Goal: Find specific page/section: Find specific page/section

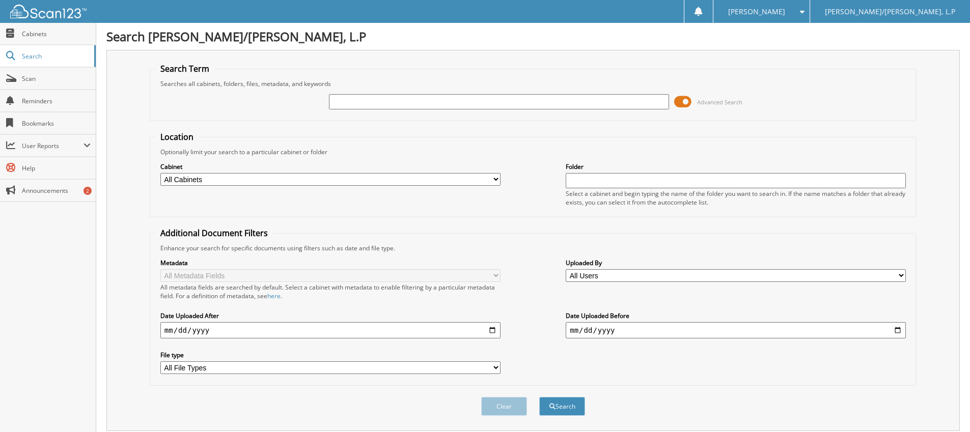
click at [356, 97] on input "text" at bounding box center [499, 101] width 340 height 15
type input "52391"
click at [539, 397] on button "Search" at bounding box center [562, 406] width 46 height 19
click at [380, 101] on input "52391" at bounding box center [499, 101] width 340 height 15
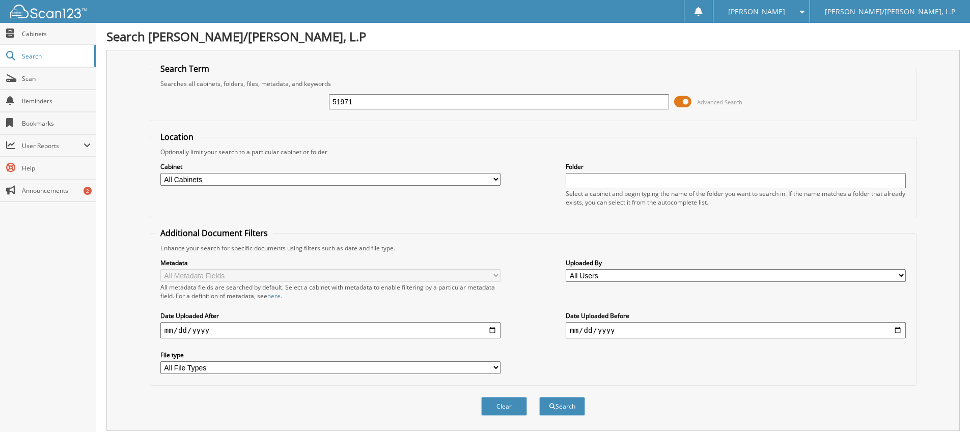
type input "51971"
click at [539, 397] on button "Search" at bounding box center [562, 406] width 46 height 19
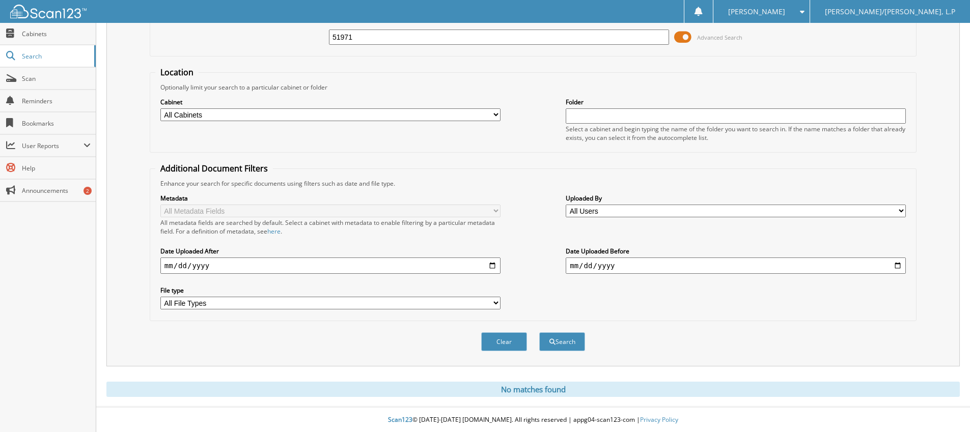
scroll to position [66, 0]
click at [370, 33] on input "51971" at bounding box center [499, 36] width 340 height 15
type input "50727"
click at [539, 332] on button "Search" at bounding box center [562, 341] width 46 height 19
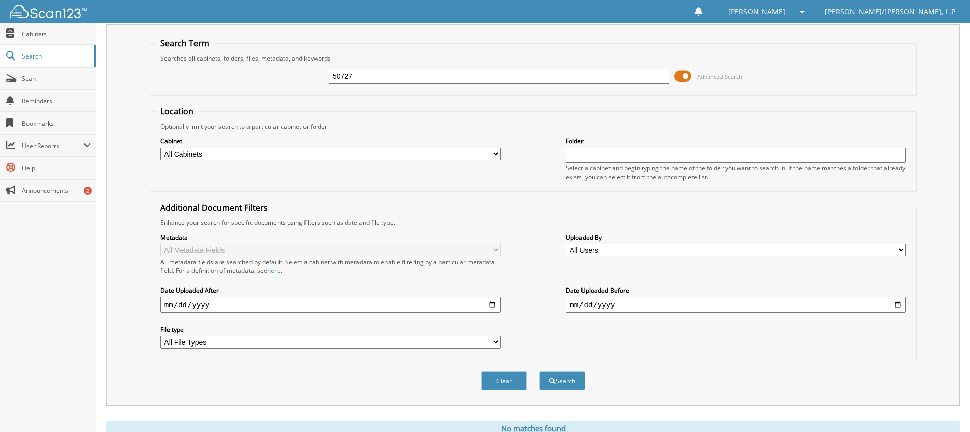
scroll to position [15, 0]
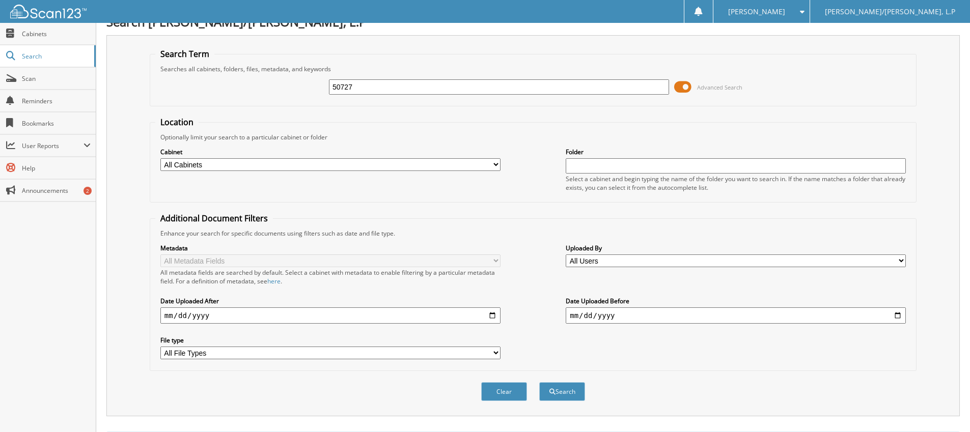
click at [383, 91] on input "50727" at bounding box center [499, 86] width 340 height 15
type input "52096"
click at [539, 382] on button "Search" at bounding box center [562, 391] width 46 height 19
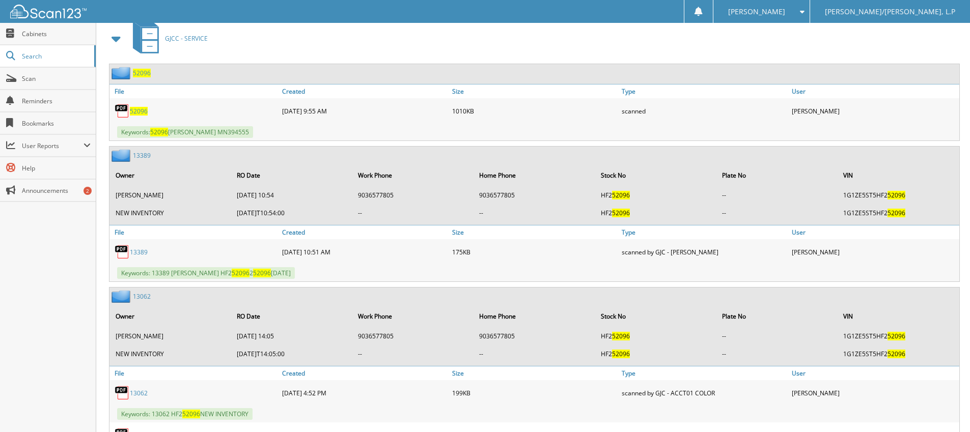
scroll to position [509, 0]
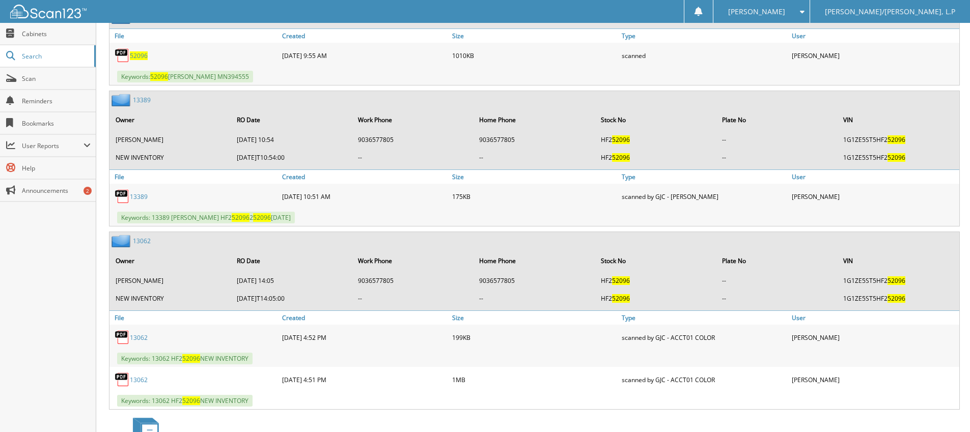
click at [133, 51] on link "52096" at bounding box center [139, 55] width 18 height 9
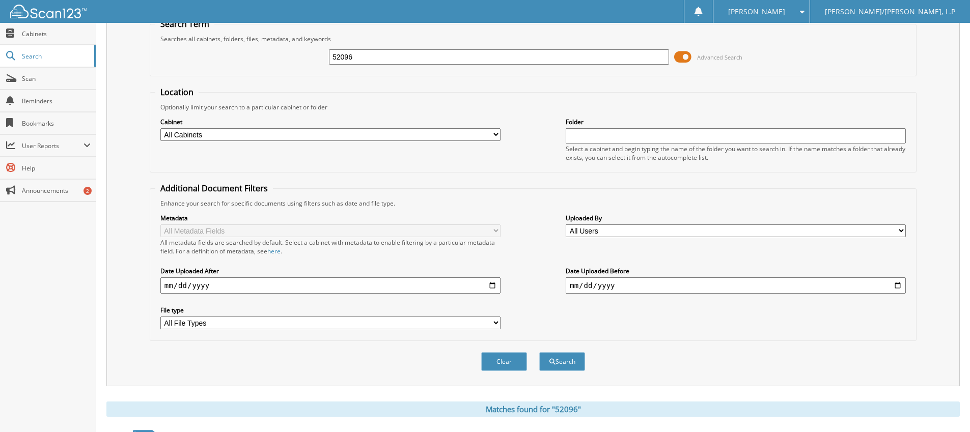
scroll to position [0, 0]
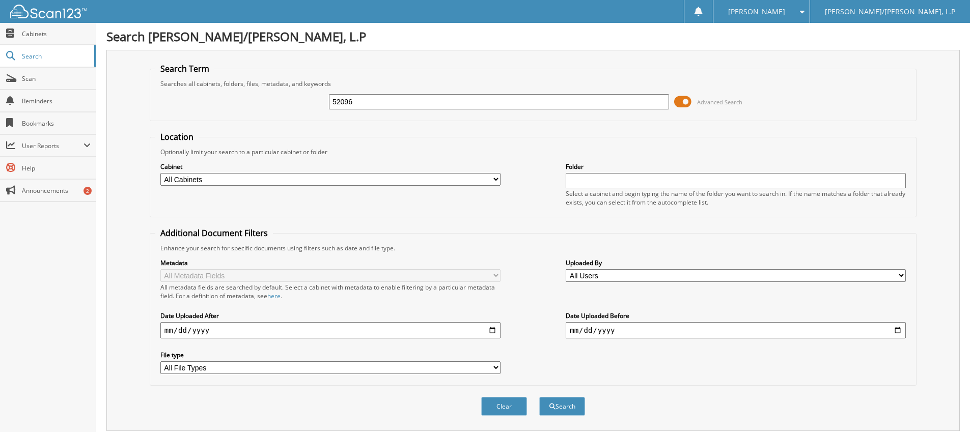
click at [412, 99] on input "52096" at bounding box center [499, 101] width 340 height 15
type input "41460"
click at [539, 397] on button "Search" at bounding box center [562, 406] width 46 height 19
type input "51460"
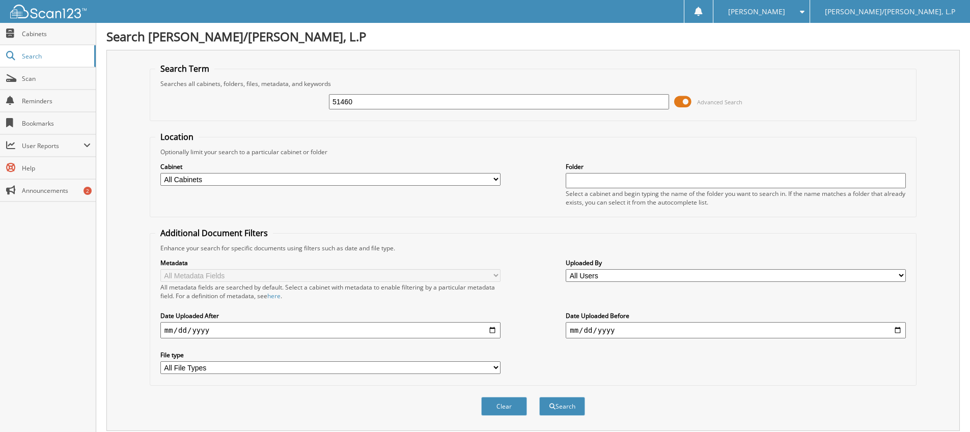
click at [539, 397] on button "Search" at bounding box center [562, 406] width 46 height 19
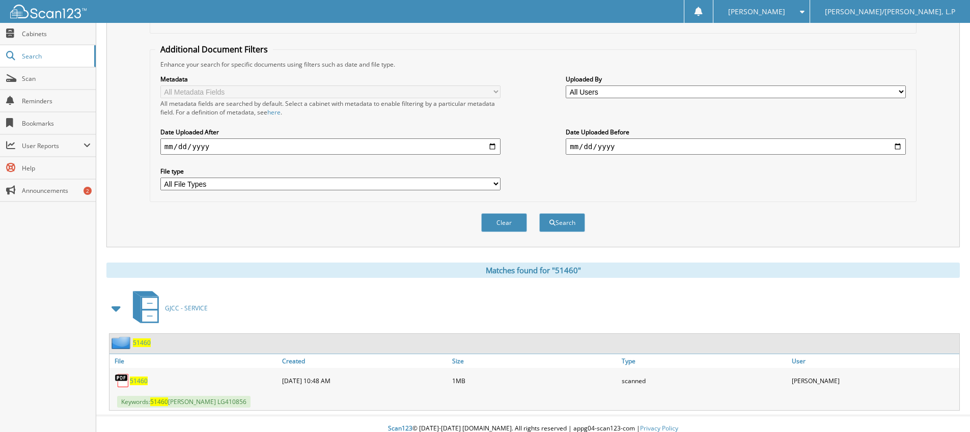
scroll to position [193, 0]
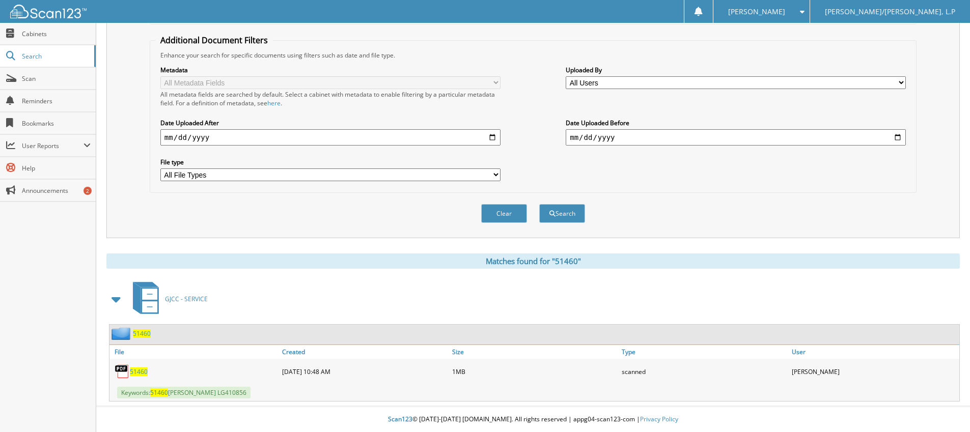
click at [143, 371] on span "51460" at bounding box center [139, 372] width 18 height 9
click at [146, 372] on span "51460" at bounding box center [139, 372] width 18 height 9
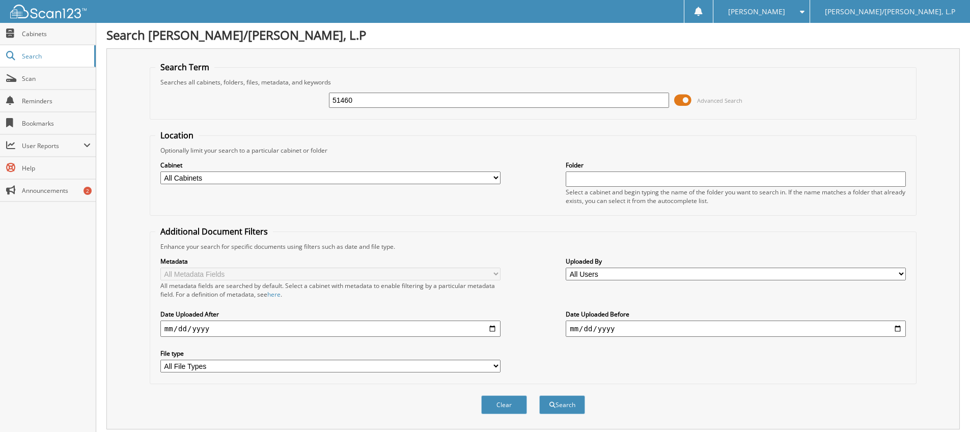
scroll to position [0, 0]
click at [408, 96] on input "51460" at bounding box center [499, 101] width 340 height 15
type input "52288"
click at [539, 397] on button "Search" at bounding box center [562, 406] width 46 height 19
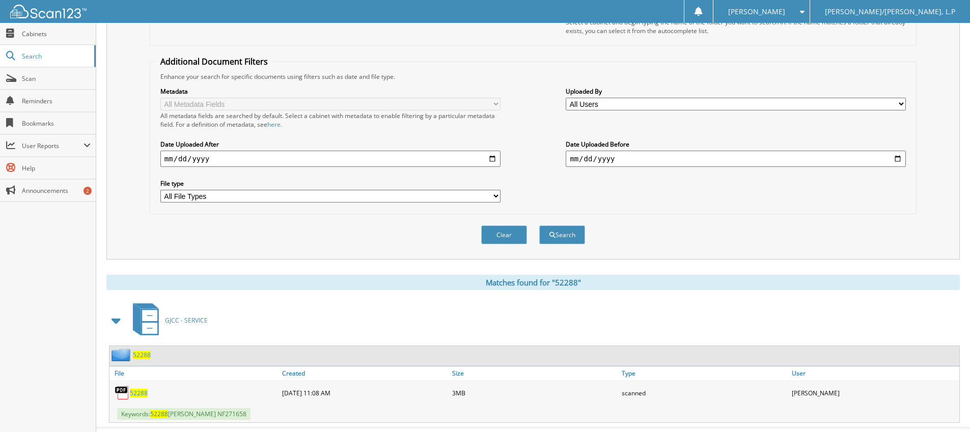
scroll to position [193, 0]
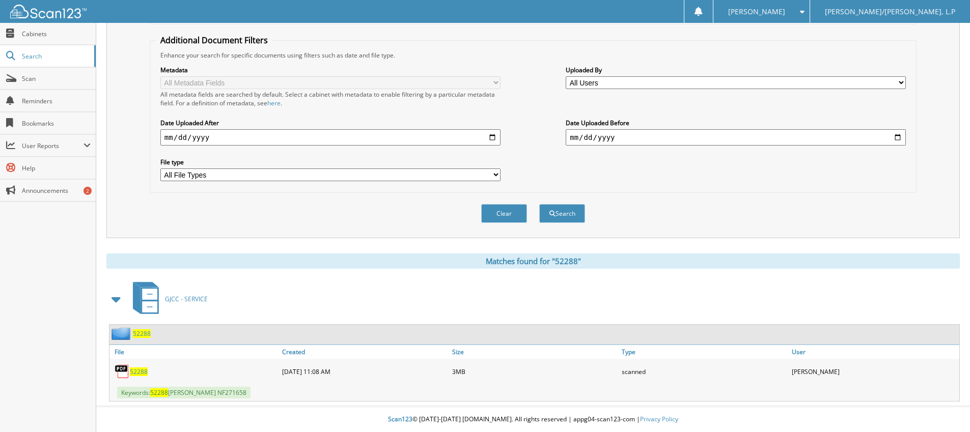
click at [139, 372] on span "52288" at bounding box center [139, 372] width 18 height 9
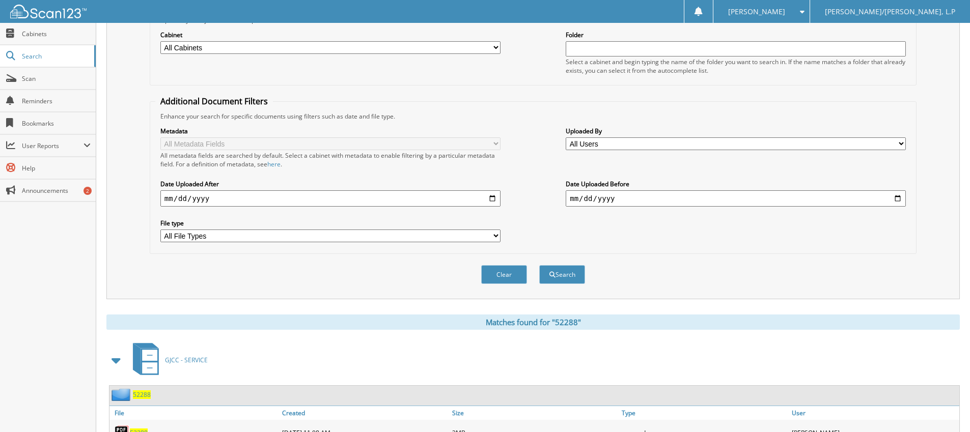
scroll to position [0, 0]
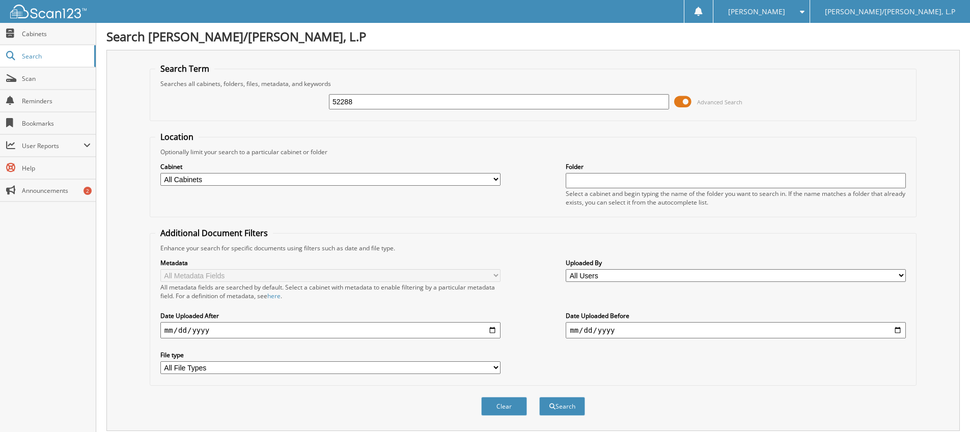
click at [386, 103] on input "52288" at bounding box center [499, 101] width 340 height 15
click at [386, 102] on input "52288" at bounding box center [499, 101] width 340 height 15
type input "52545"
click at [539, 397] on button "Search" at bounding box center [562, 406] width 46 height 19
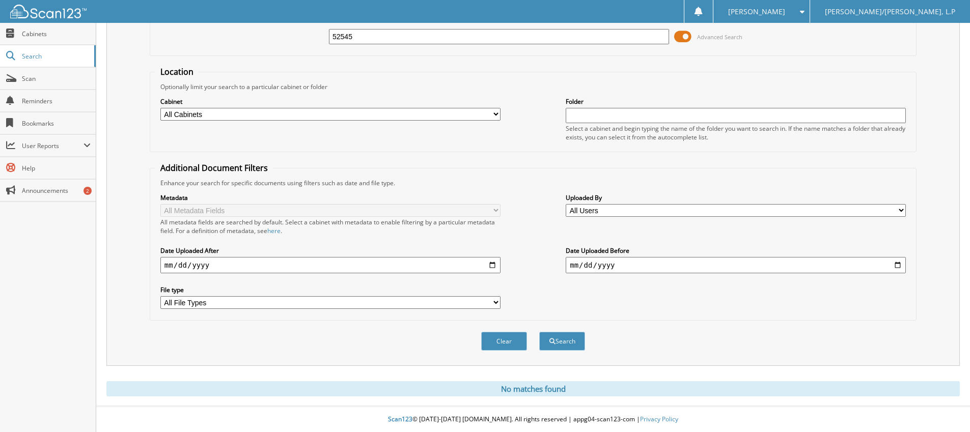
click at [379, 40] on input "52545" at bounding box center [499, 36] width 340 height 15
type input "48158"
click at [539, 332] on button "Search" at bounding box center [562, 341] width 46 height 19
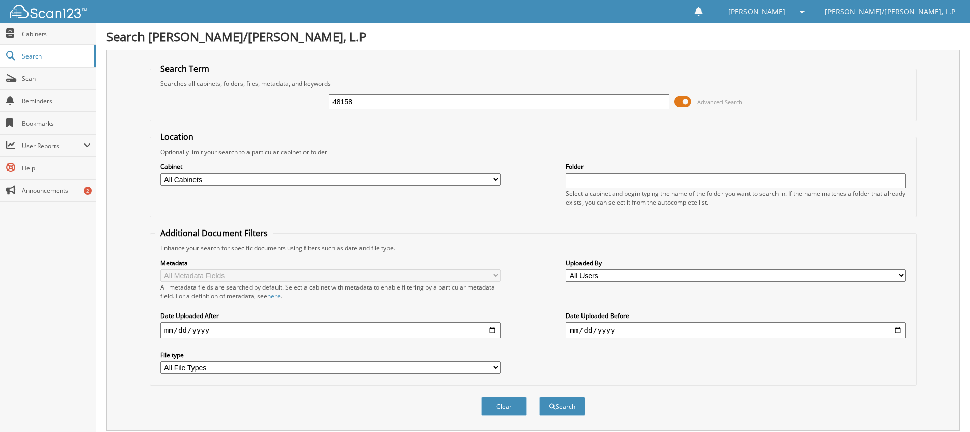
click at [385, 102] on input "48158" at bounding box center [499, 101] width 340 height 15
type input "51848"
click at [539, 397] on button "Search" at bounding box center [562, 406] width 46 height 19
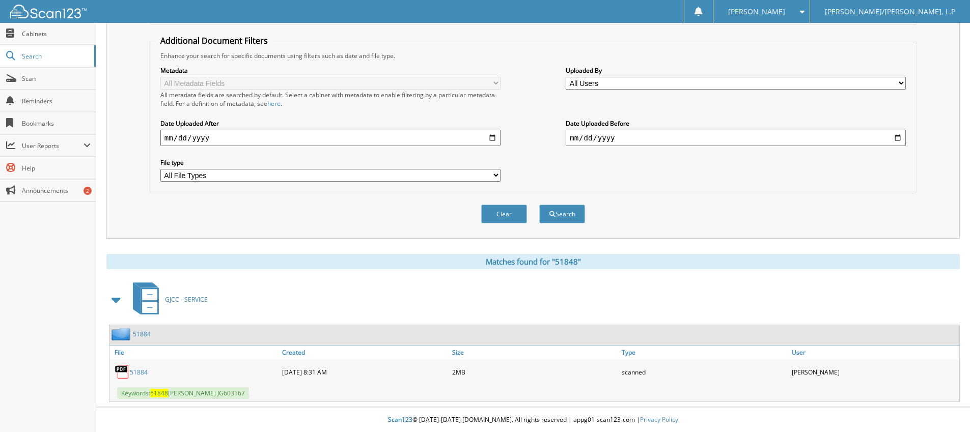
scroll to position [193, 0]
click at [138, 370] on link "51884" at bounding box center [139, 372] width 18 height 9
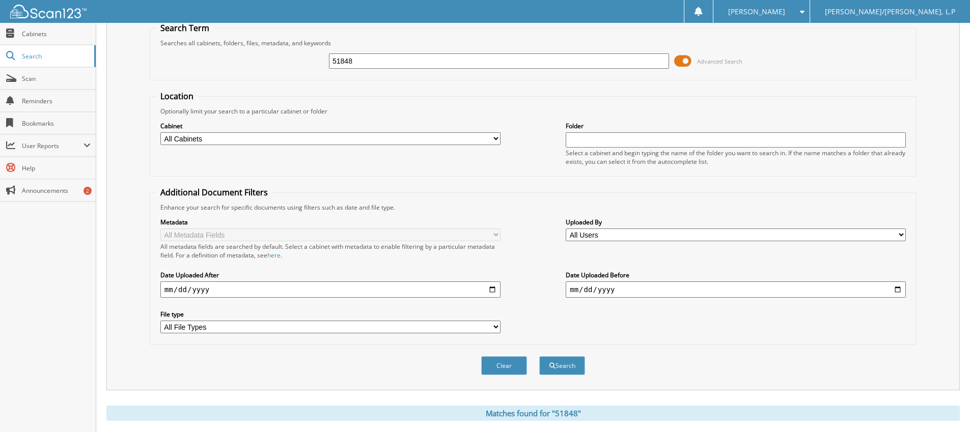
click at [414, 58] on input "51848" at bounding box center [499, 60] width 340 height 15
type input "51897"
click at [539, 356] on button "Search" at bounding box center [562, 365] width 46 height 19
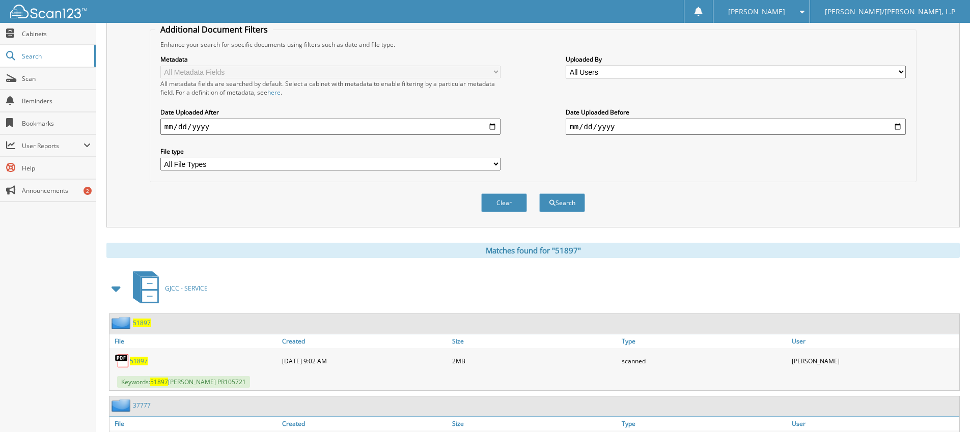
scroll to position [276, 0]
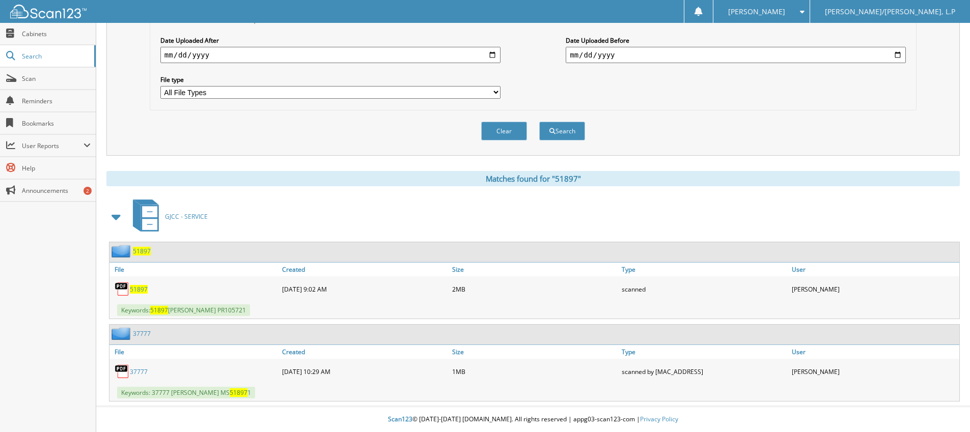
click at [137, 288] on span "51897" at bounding box center [139, 289] width 18 height 9
click at [143, 290] on span "51897" at bounding box center [139, 289] width 18 height 9
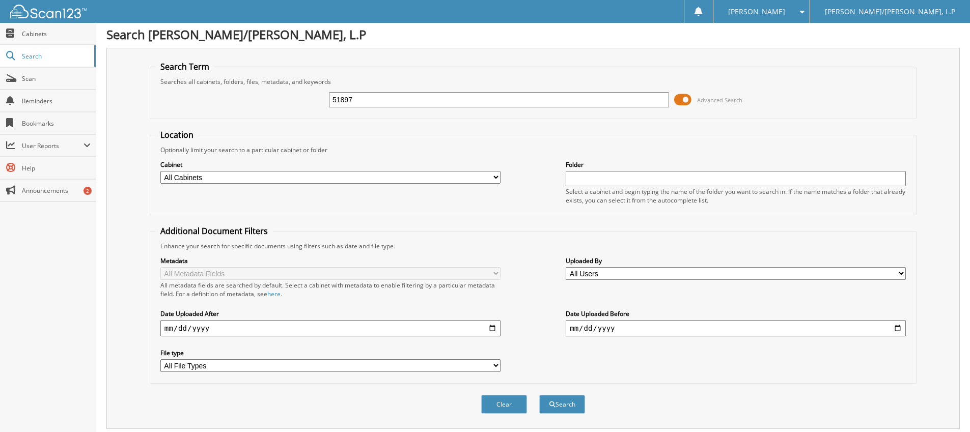
scroll to position [0, 0]
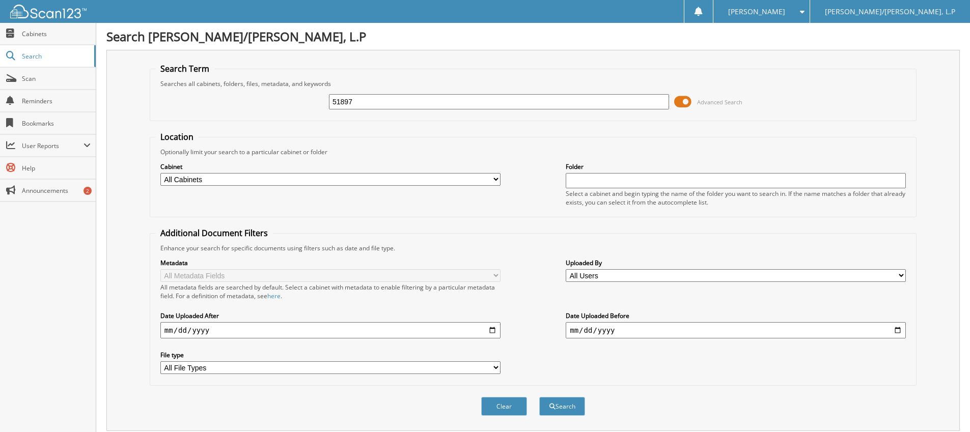
click at [381, 107] on input "51897" at bounding box center [499, 101] width 340 height 15
type input "52568"
click at [539, 397] on button "Search" at bounding box center [562, 406] width 46 height 19
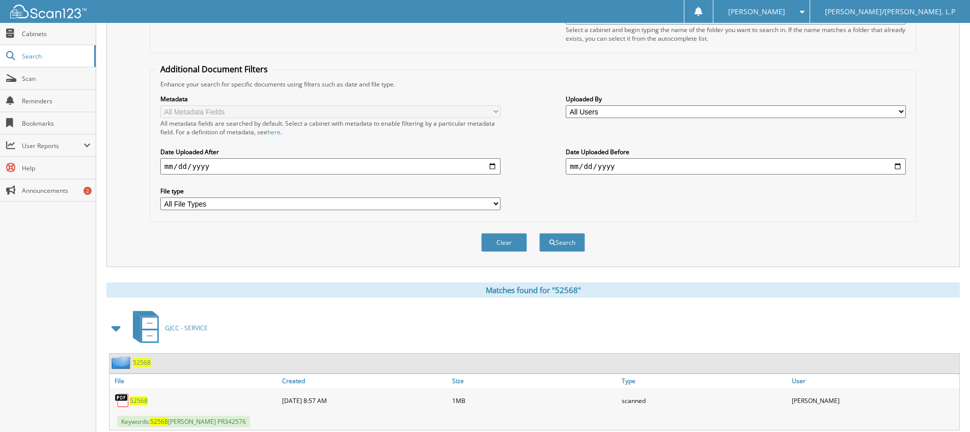
scroll to position [193, 0]
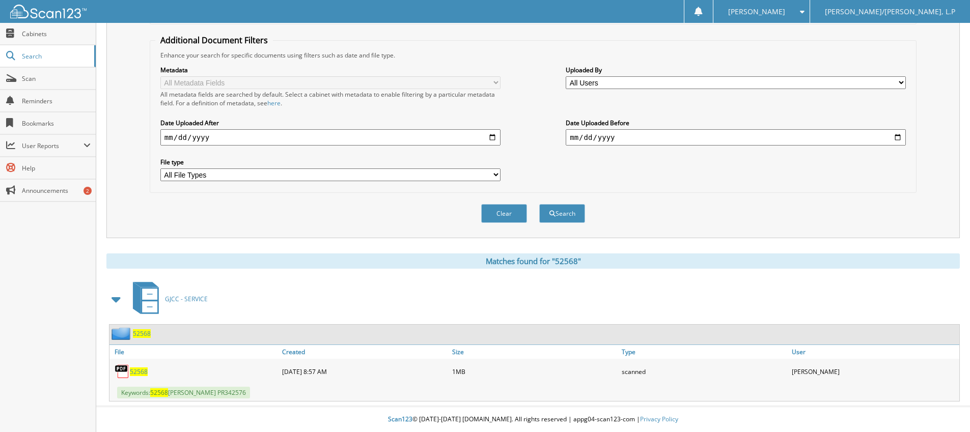
click at [143, 371] on span "52568" at bounding box center [139, 372] width 18 height 9
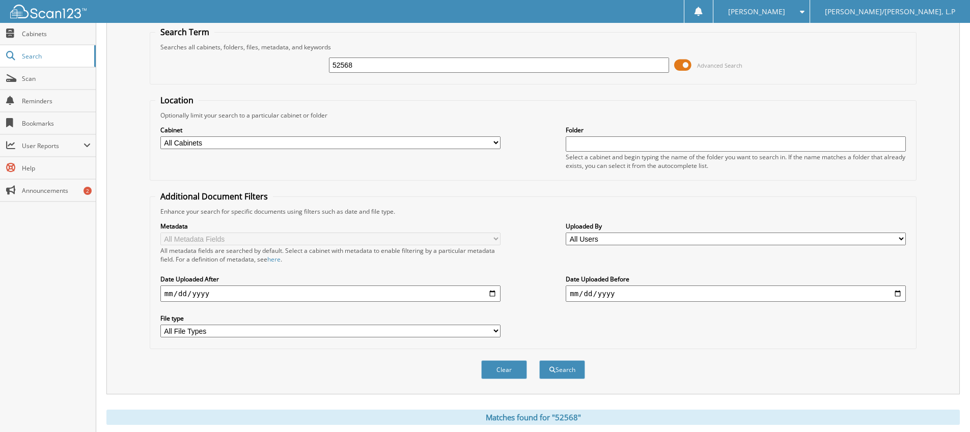
scroll to position [0, 0]
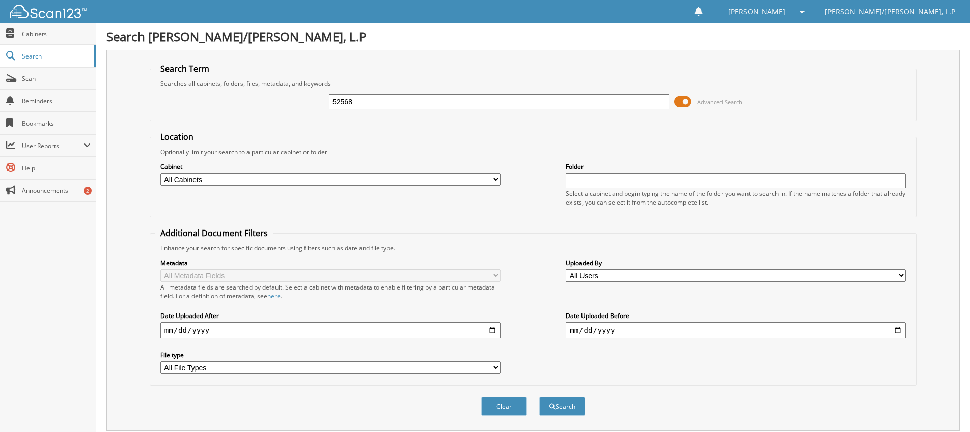
click at [393, 102] on input "52568" at bounding box center [499, 101] width 340 height 15
type input "51803"
click at [539, 397] on button "Search" at bounding box center [562, 406] width 46 height 19
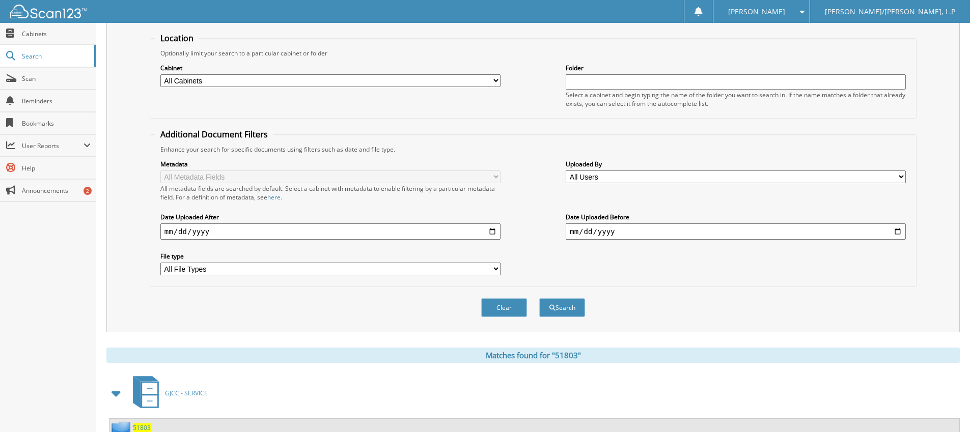
scroll to position [193, 0]
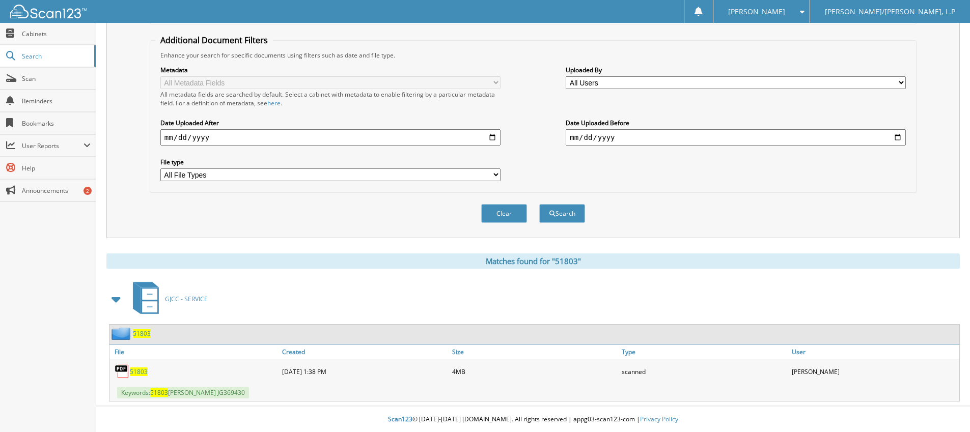
click at [138, 370] on span "51803" at bounding box center [139, 372] width 18 height 9
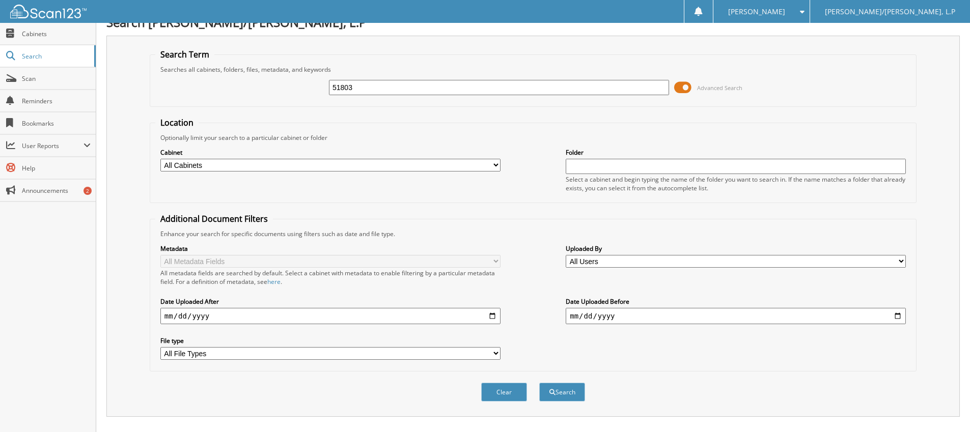
scroll to position [0, 0]
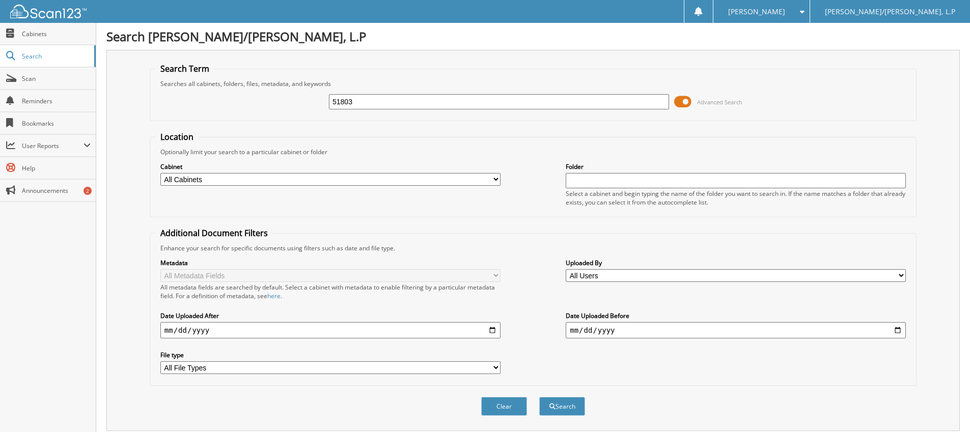
click at [377, 102] on input "51803" at bounding box center [499, 101] width 340 height 15
type input "51962"
click at [539, 397] on button "Search" at bounding box center [562, 406] width 46 height 19
click at [370, 106] on input "51962" at bounding box center [499, 101] width 340 height 15
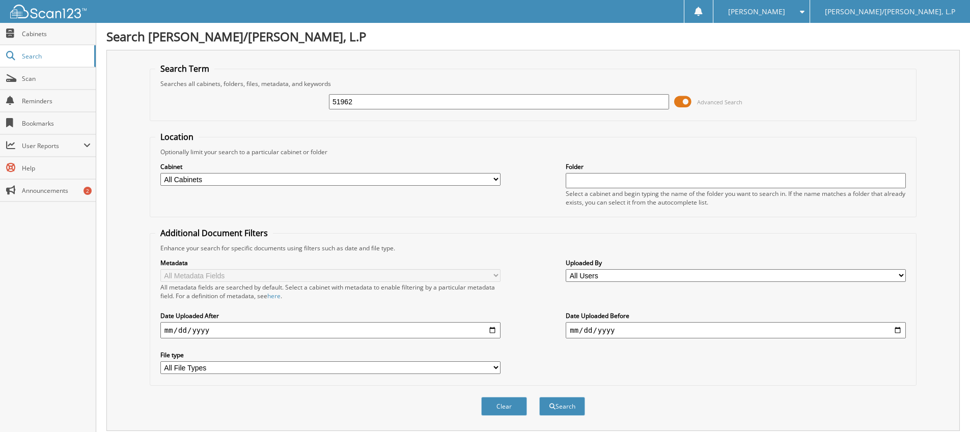
click at [370, 106] on input "51962" at bounding box center [499, 101] width 340 height 15
type input "51897"
click at [539, 397] on button "Search" at bounding box center [562, 406] width 46 height 19
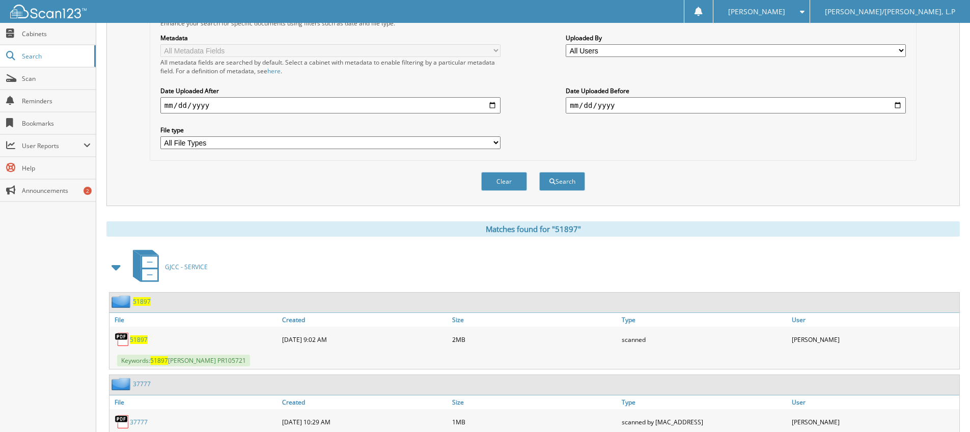
scroll to position [276, 0]
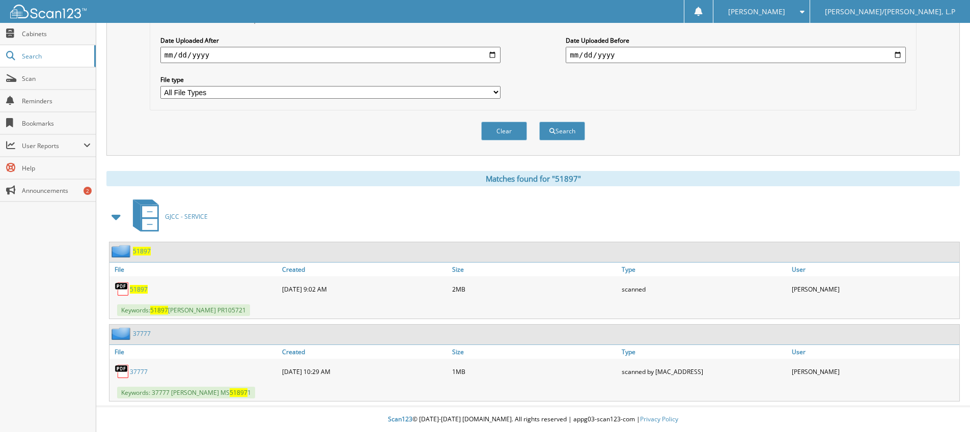
click at [140, 290] on span "51897" at bounding box center [139, 289] width 18 height 9
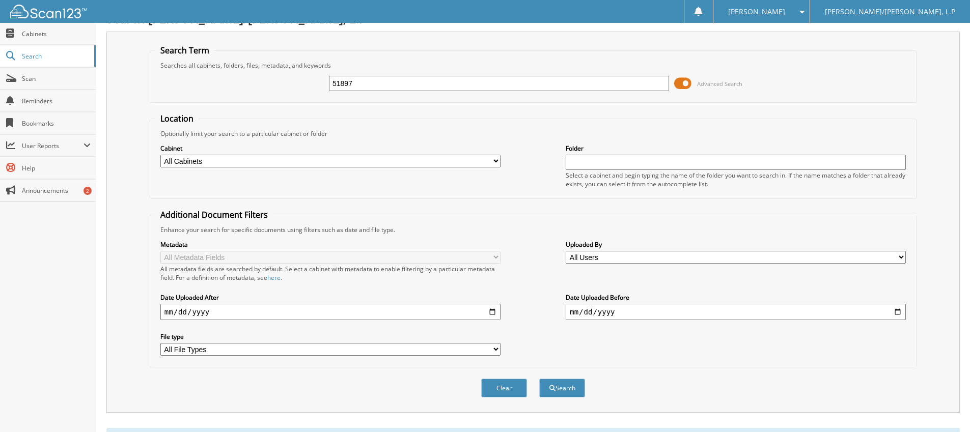
scroll to position [0, 0]
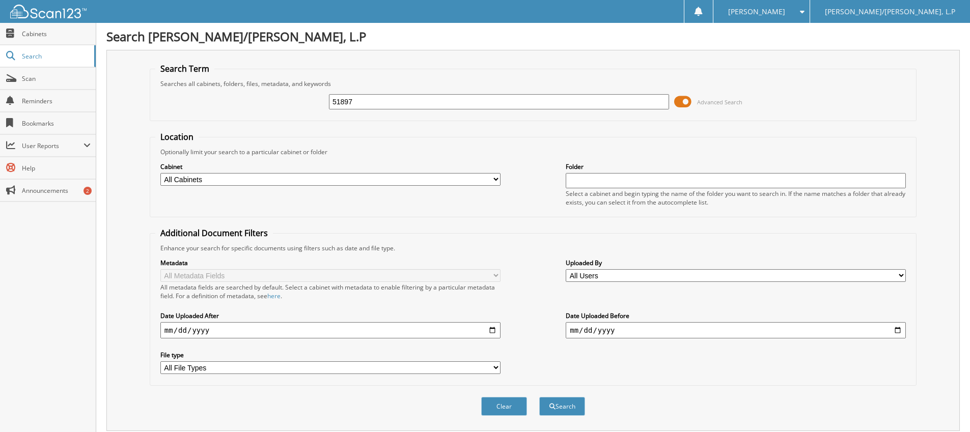
click at [385, 107] on input "51897" at bounding box center [499, 101] width 340 height 15
type input "51962"
click at [539, 397] on button "Search" at bounding box center [562, 406] width 46 height 19
click at [397, 99] on input "51962" at bounding box center [499, 101] width 340 height 15
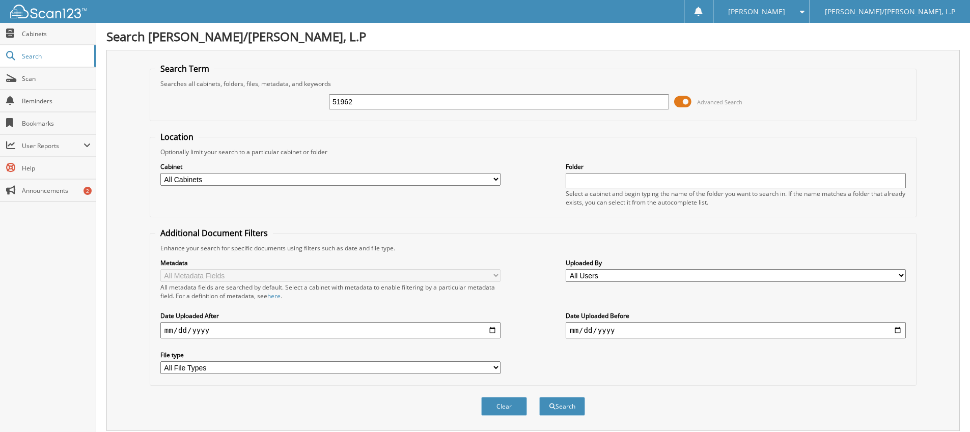
click at [397, 99] on input "51962" at bounding box center [499, 101] width 340 height 15
type input "52133"
click at [539, 397] on button "Search" at bounding box center [562, 406] width 46 height 19
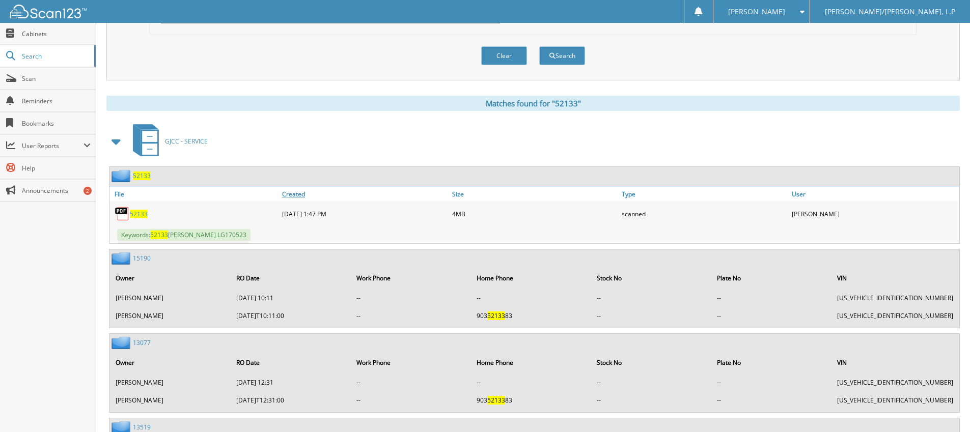
scroll to position [356, 0]
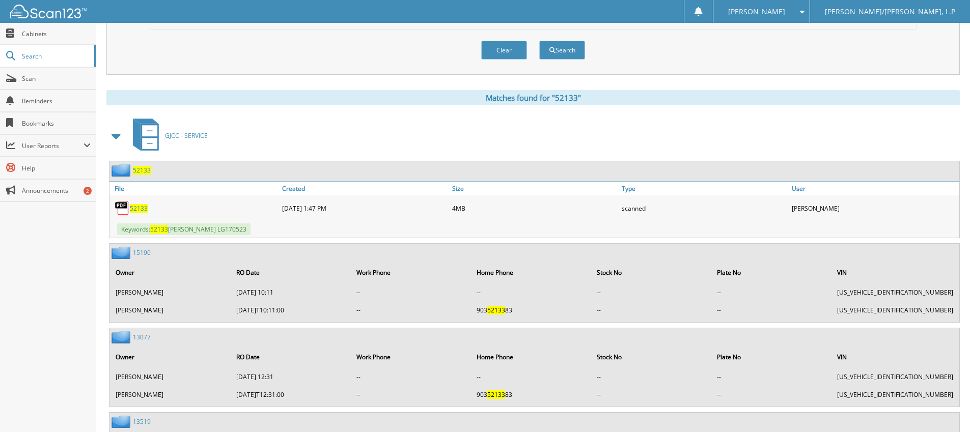
click at [134, 210] on span "52133" at bounding box center [139, 208] width 18 height 9
